Goal: Download file/media

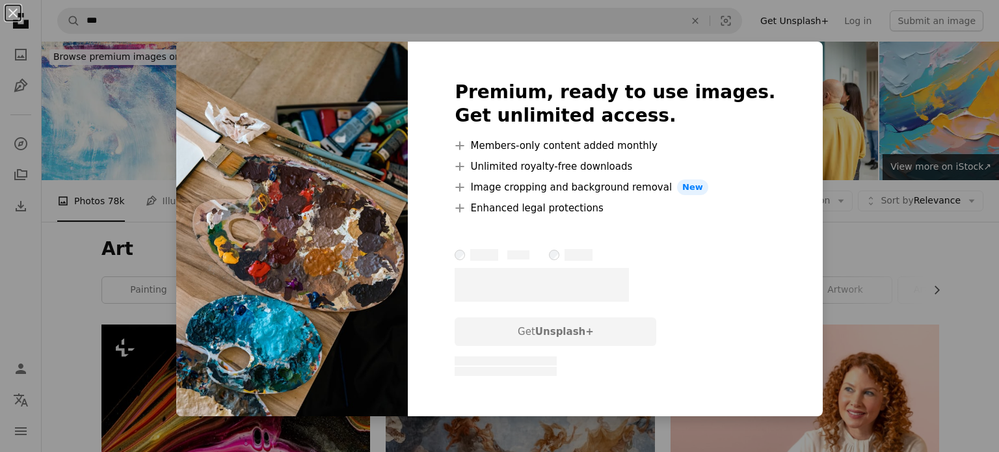
scroll to position [1403, 0]
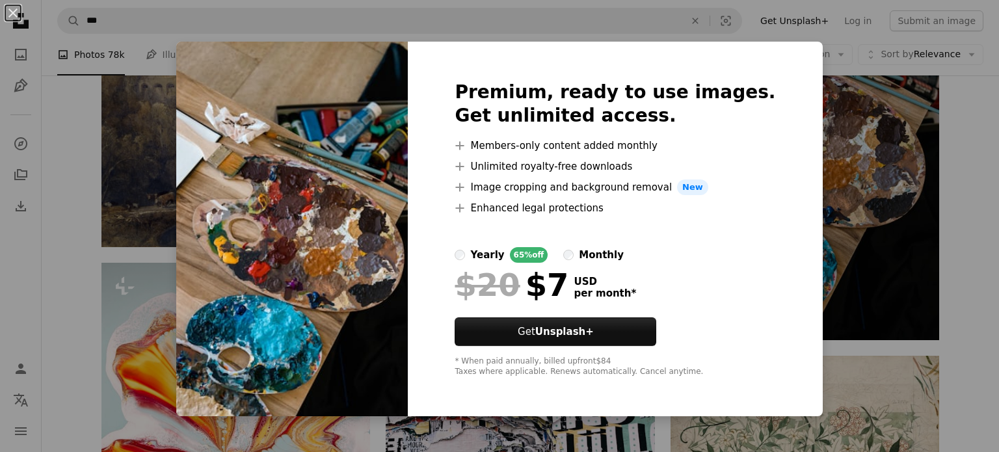
click at [964, 202] on div "An X shape Premium, ready to use images. Get unlimited access. A plus sign Memb…" at bounding box center [499, 226] width 999 height 452
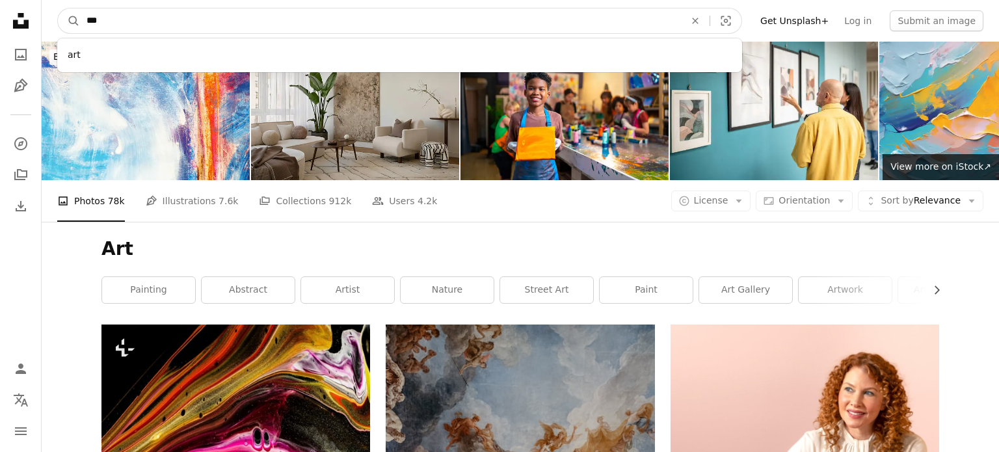
drag, startPoint x: 112, startPoint y: 20, endPoint x: 10, endPoint y: 19, distance: 101.4
type input "*"
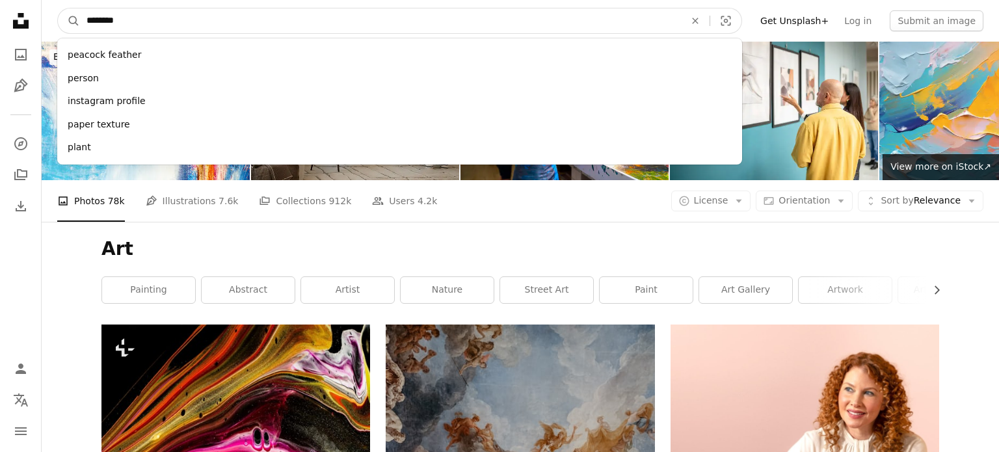
type input "********"
click at [58, 8] on button "A magnifying glass" at bounding box center [69, 20] width 22 height 25
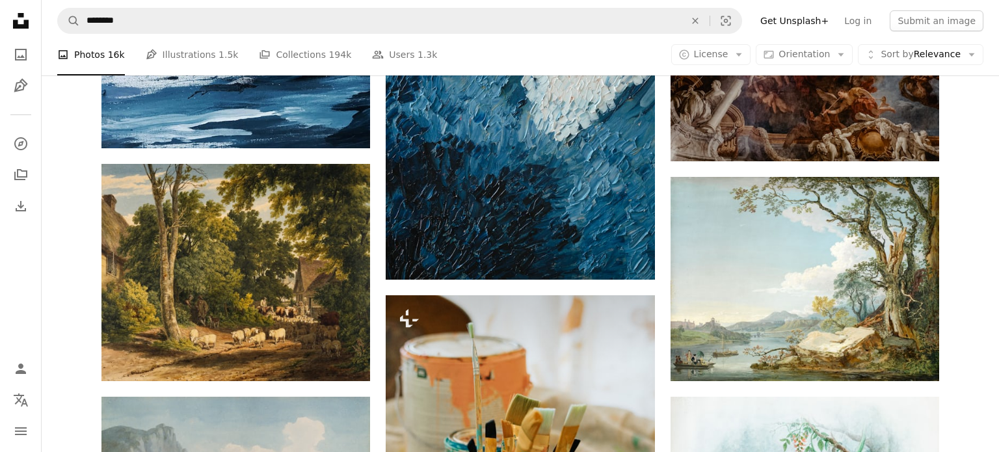
scroll to position [1050, 0]
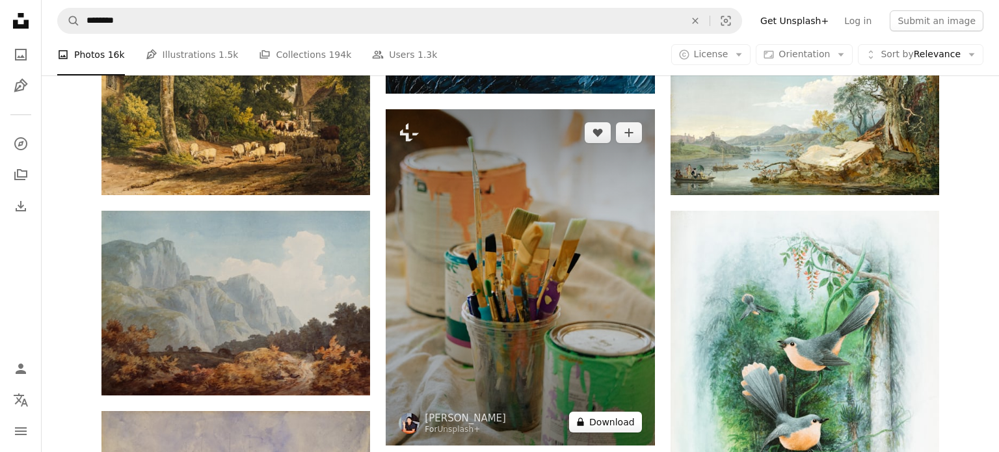
click at [590, 423] on button "A lock Download" at bounding box center [605, 422] width 73 height 21
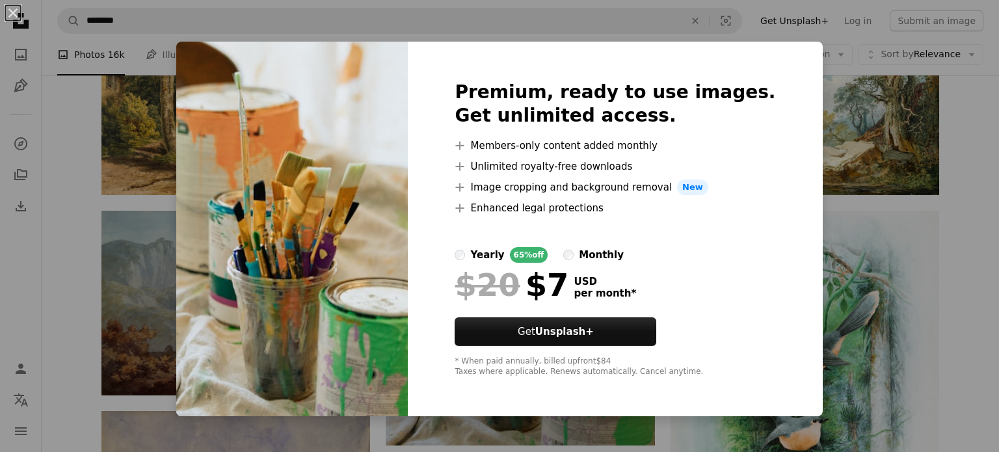
click at [938, 263] on div "An X shape Premium, ready to use images. Get unlimited access. A plus sign Memb…" at bounding box center [499, 226] width 999 height 452
